Goal: Navigation & Orientation: Find specific page/section

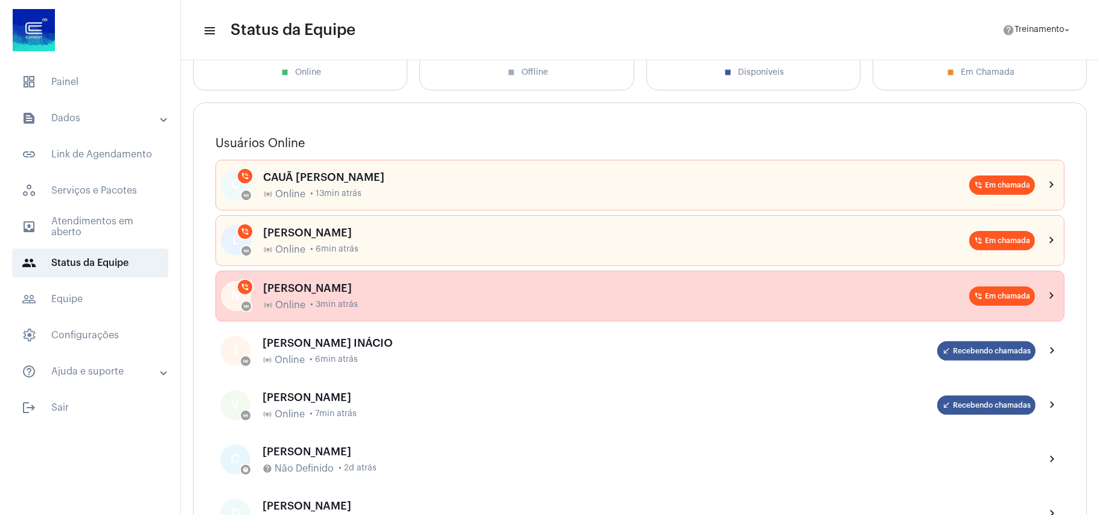
scroll to position [80, 0]
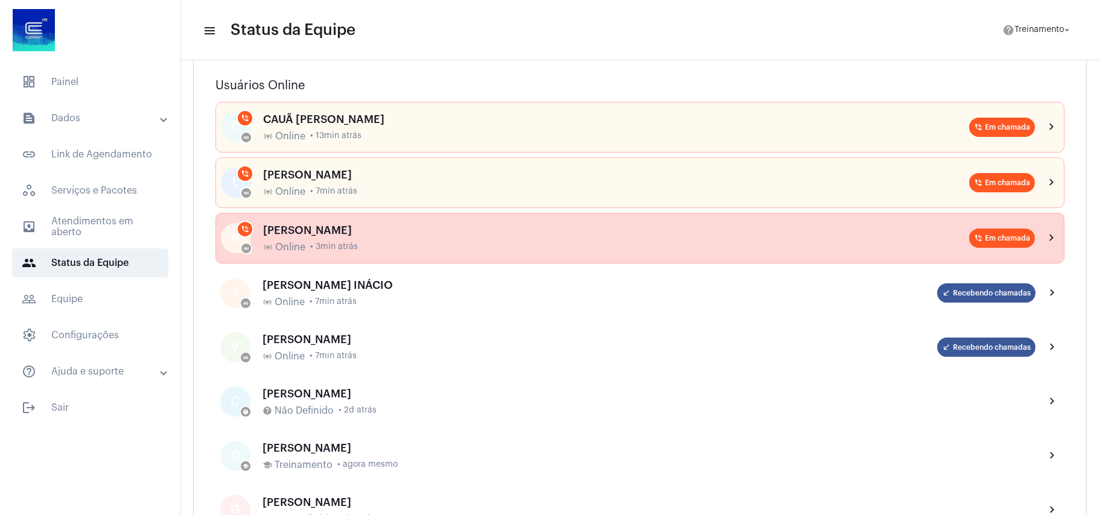
scroll to position [161, 0]
